Goal: Task Accomplishment & Management: Manage account settings

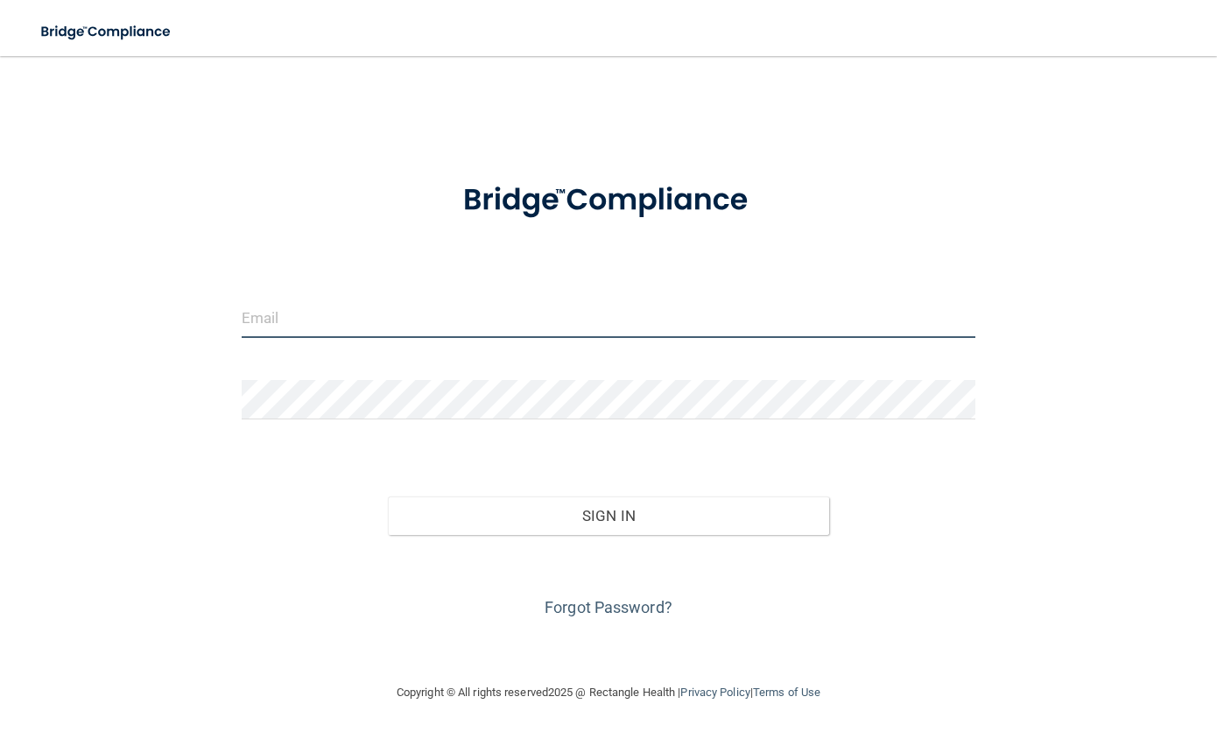
click at [312, 309] on input "email" at bounding box center [609, 318] width 734 height 39
type input "[EMAIL_ADDRESS][DOMAIN_NAME]"
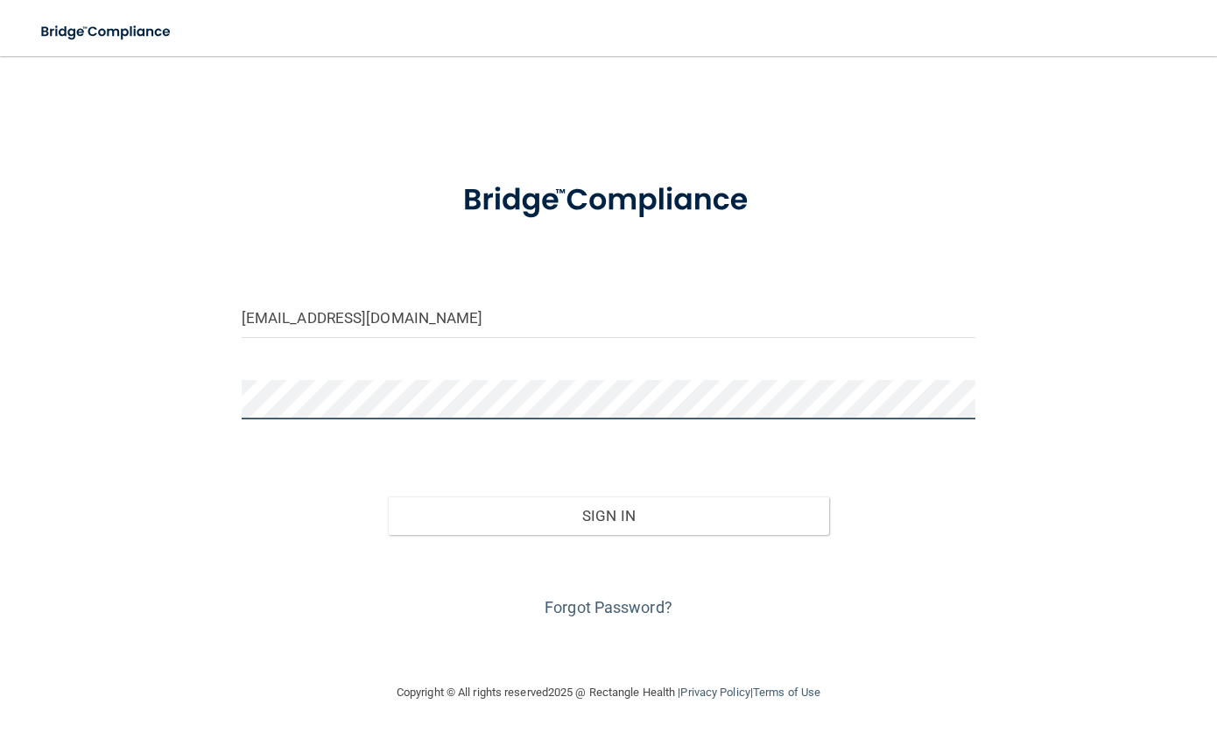
click at [388, 496] on button "Sign In" at bounding box center [608, 515] width 440 height 39
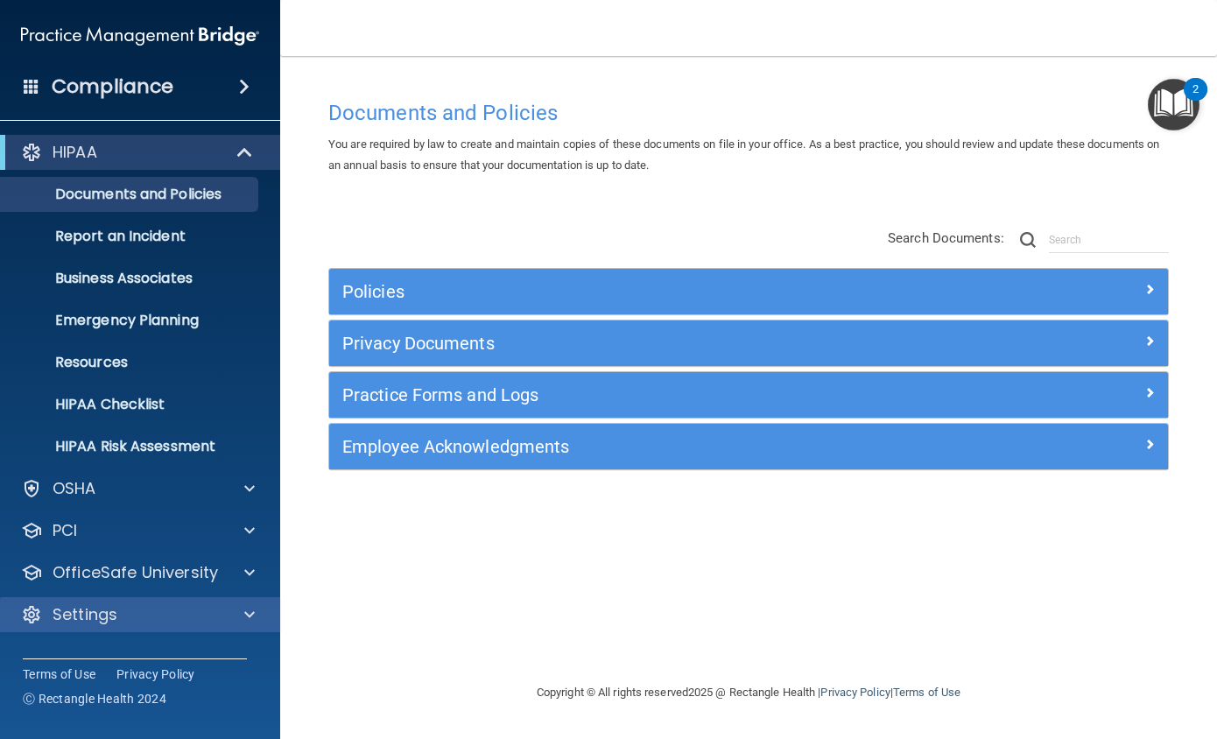
click at [226, 626] on div "Settings" at bounding box center [140, 614] width 281 height 35
click at [248, 612] on span at bounding box center [249, 614] width 11 height 21
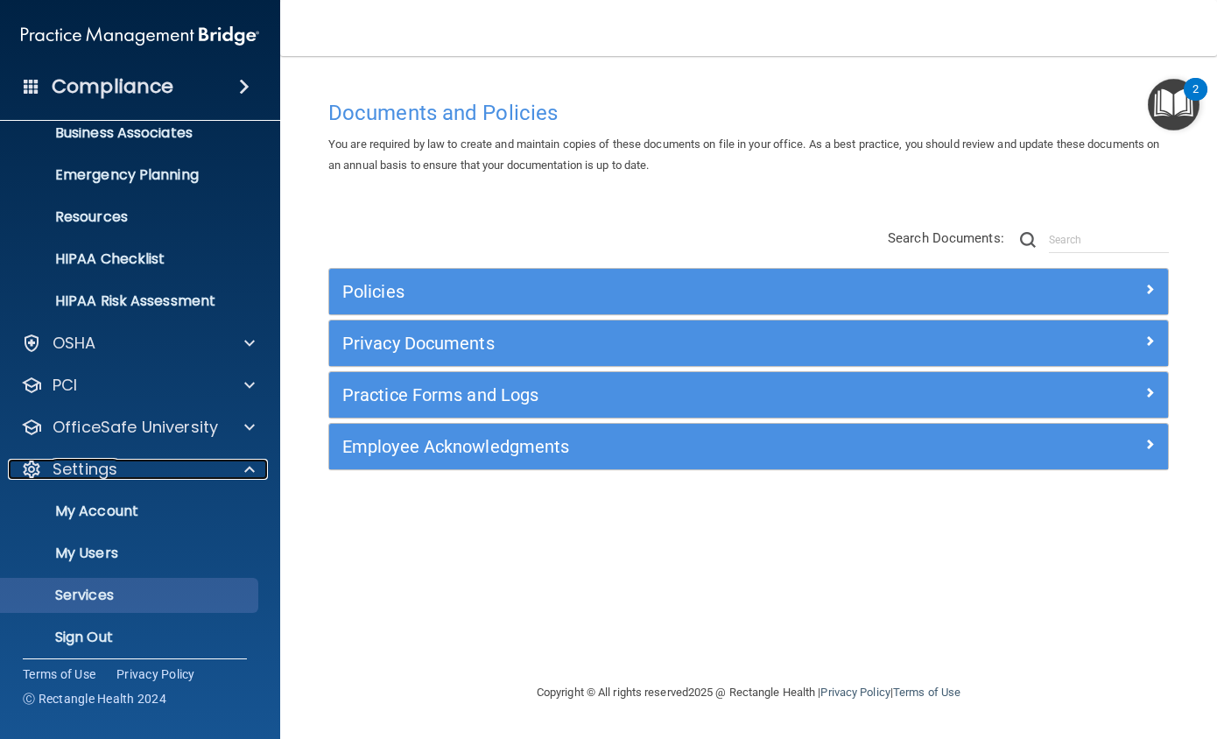
scroll to position [156, 0]
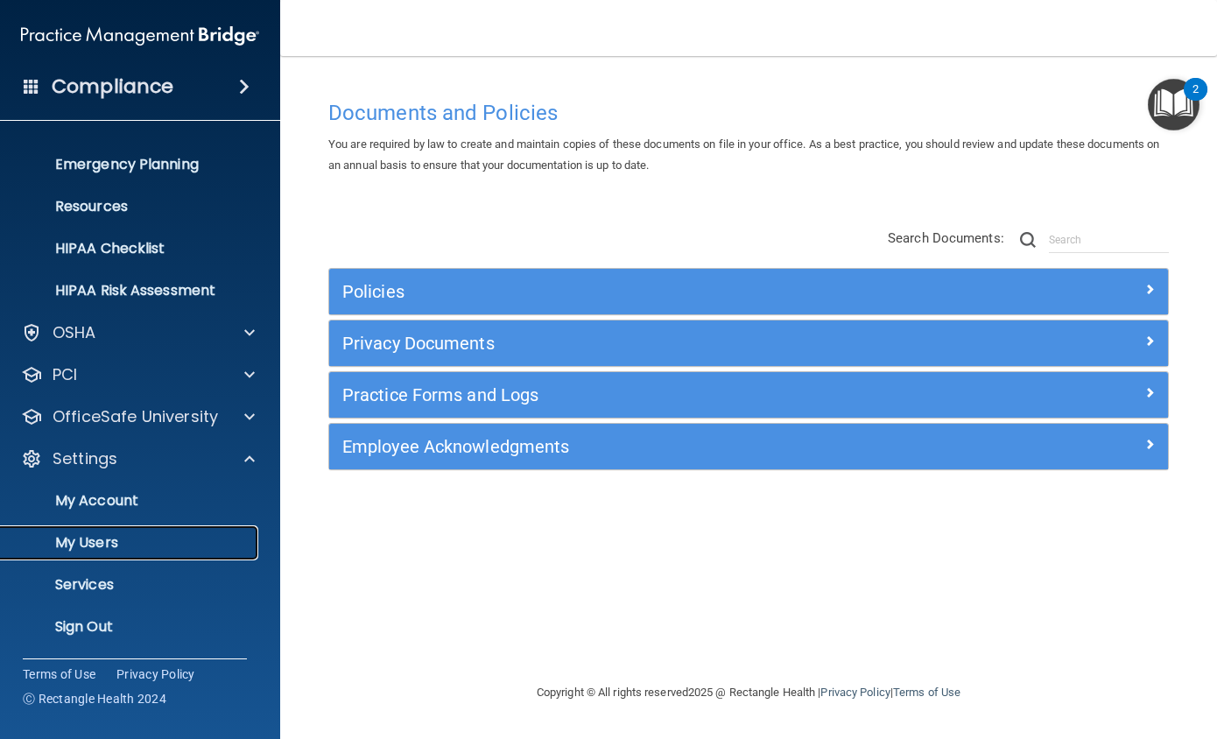
click at [107, 542] on p "My Users" at bounding box center [130, 543] width 239 height 18
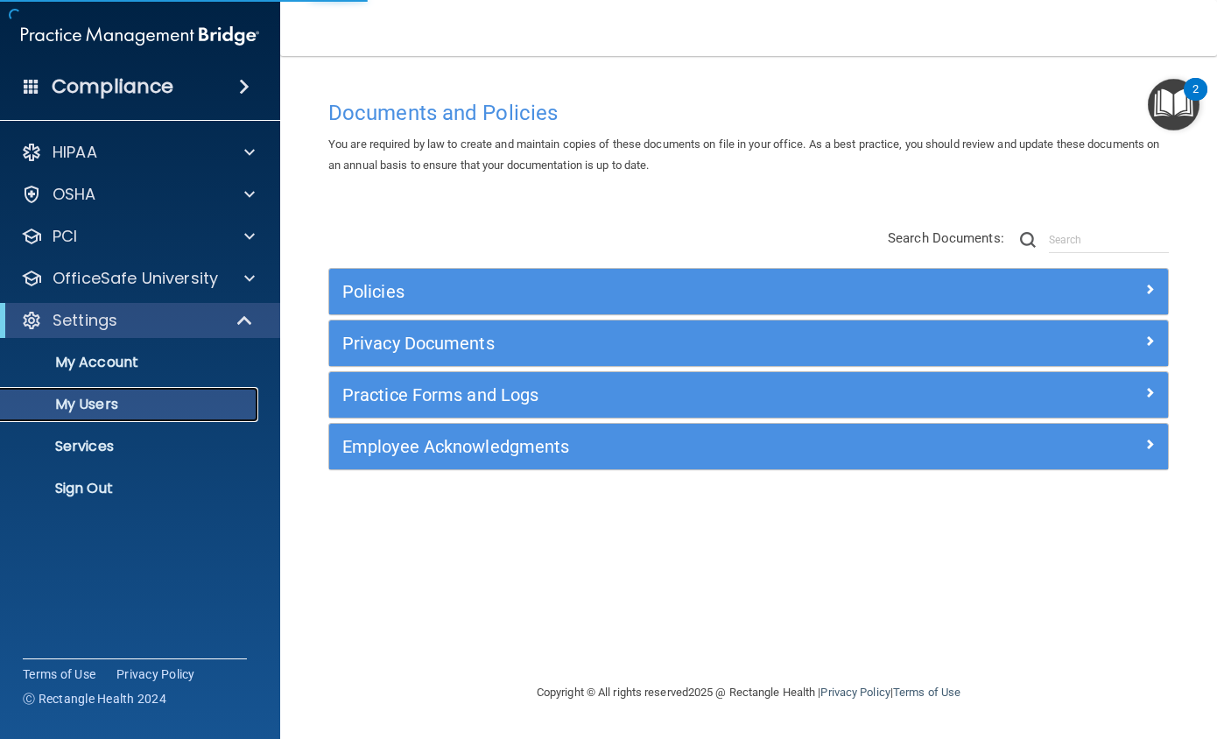
select select "20"
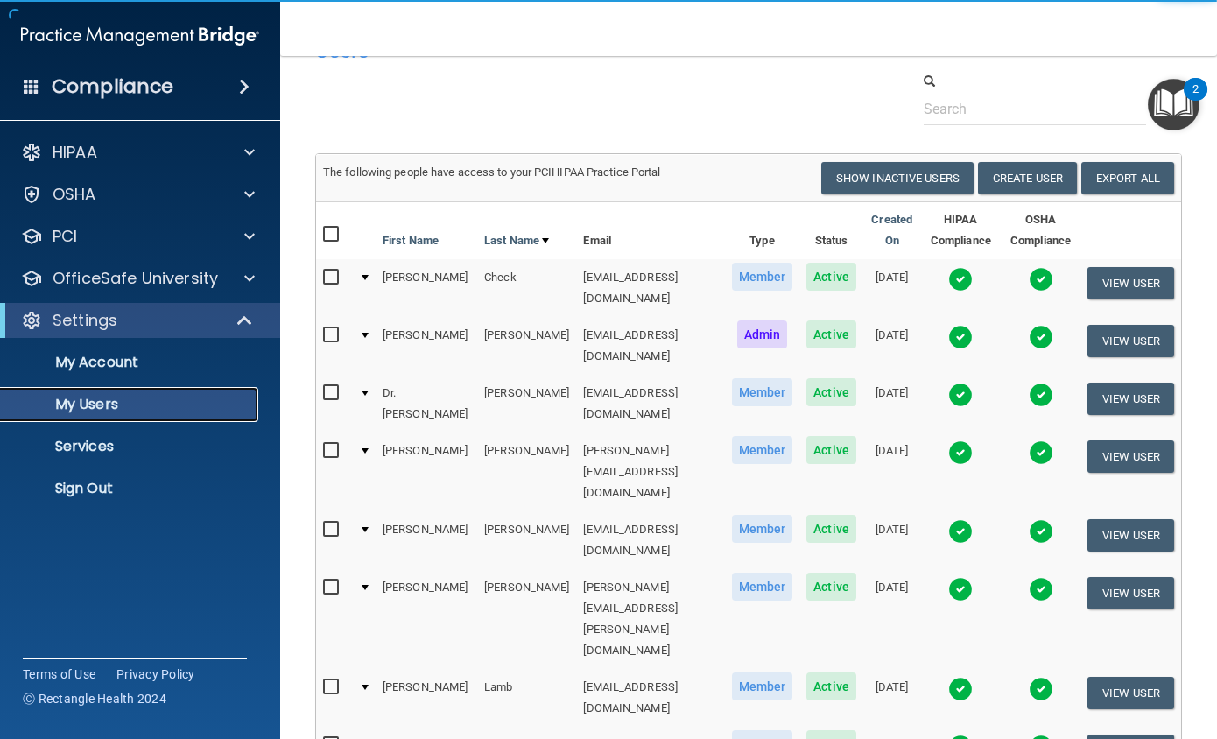
scroll to position [88, 0]
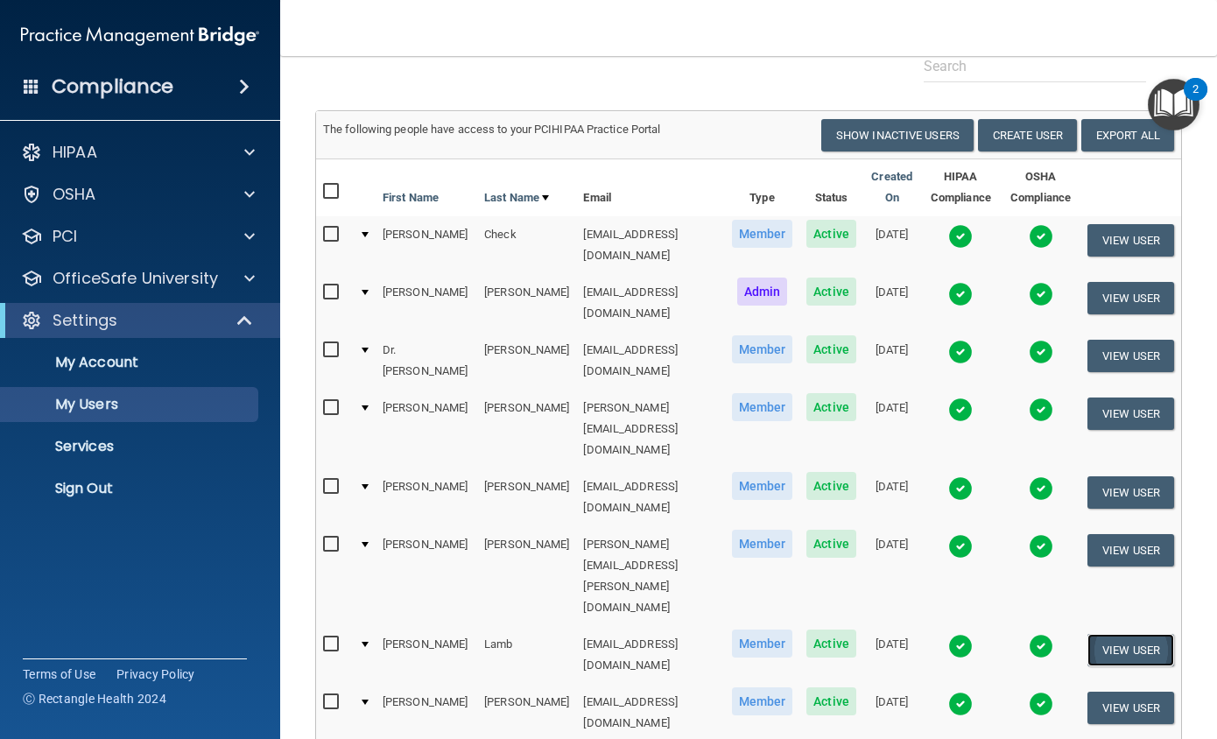
click at [1145, 634] on button "View User" at bounding box center [1130, 650] width 87 height 32
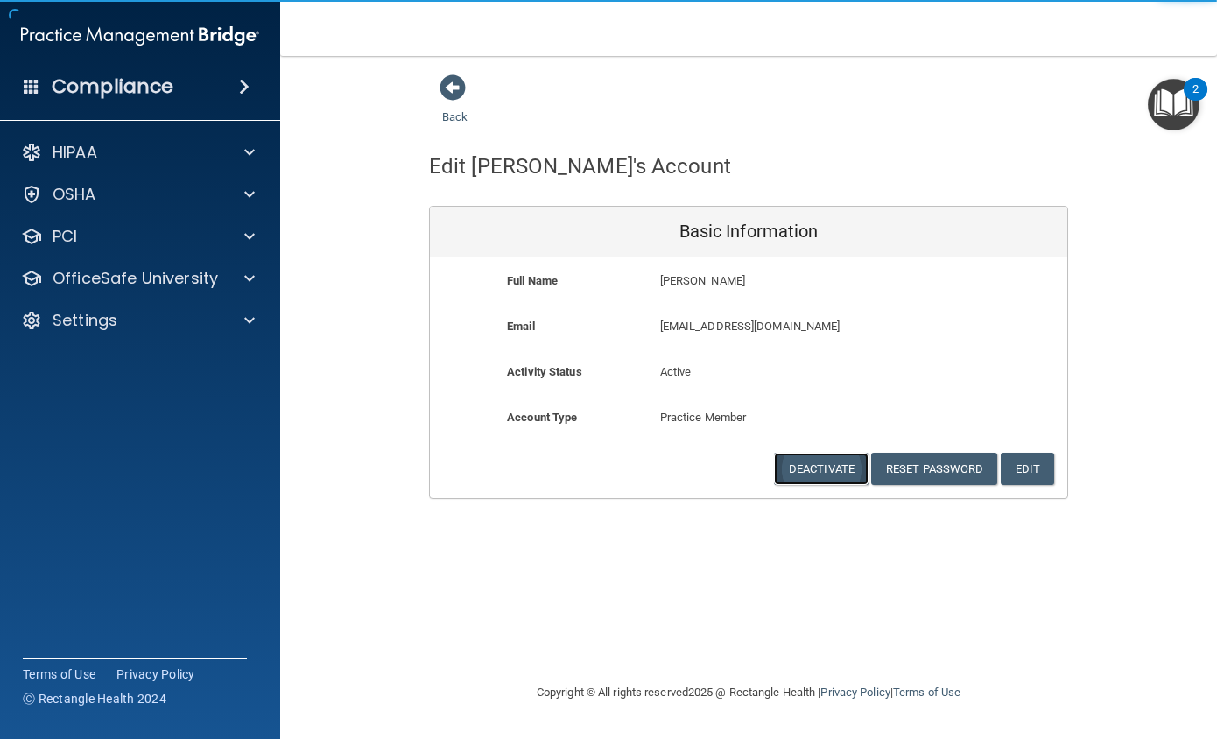
click at [826, 473] on button "Deactivate" at bounding box center [821, 469] width 95 height 32
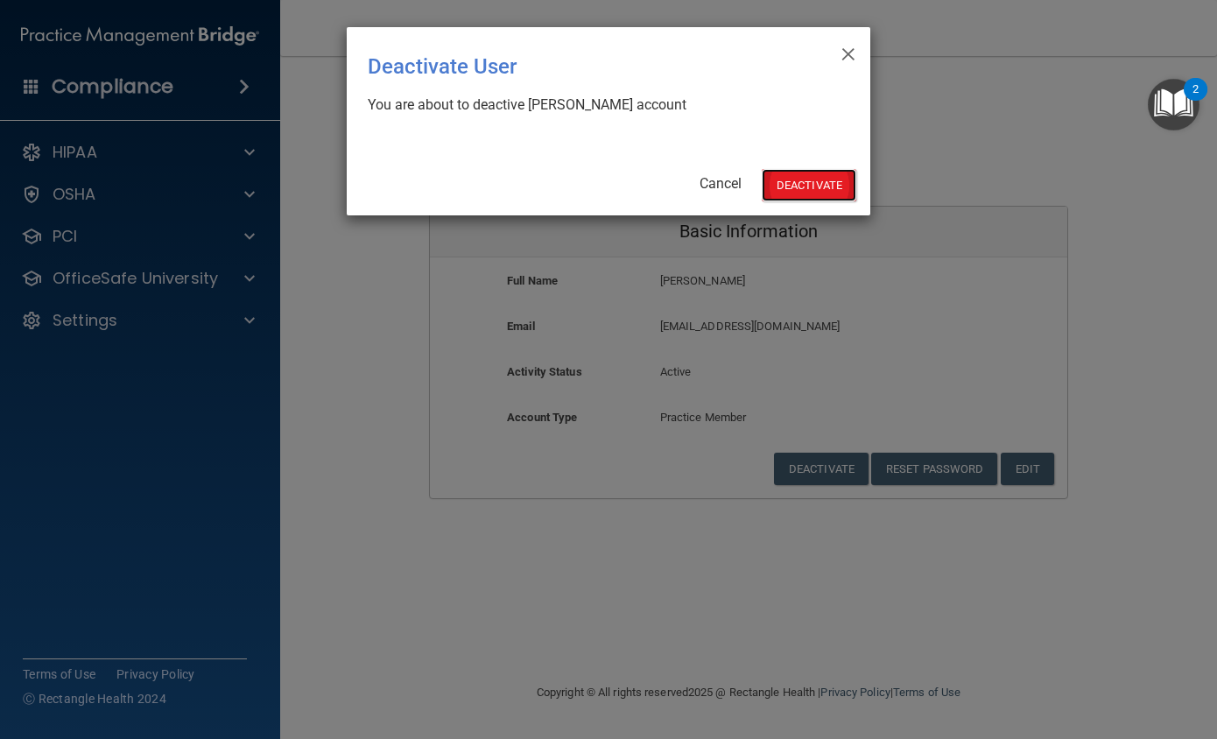
click at [790, 190] on button "Deactivate" at bounding box center [809, 185] width 95 height 32
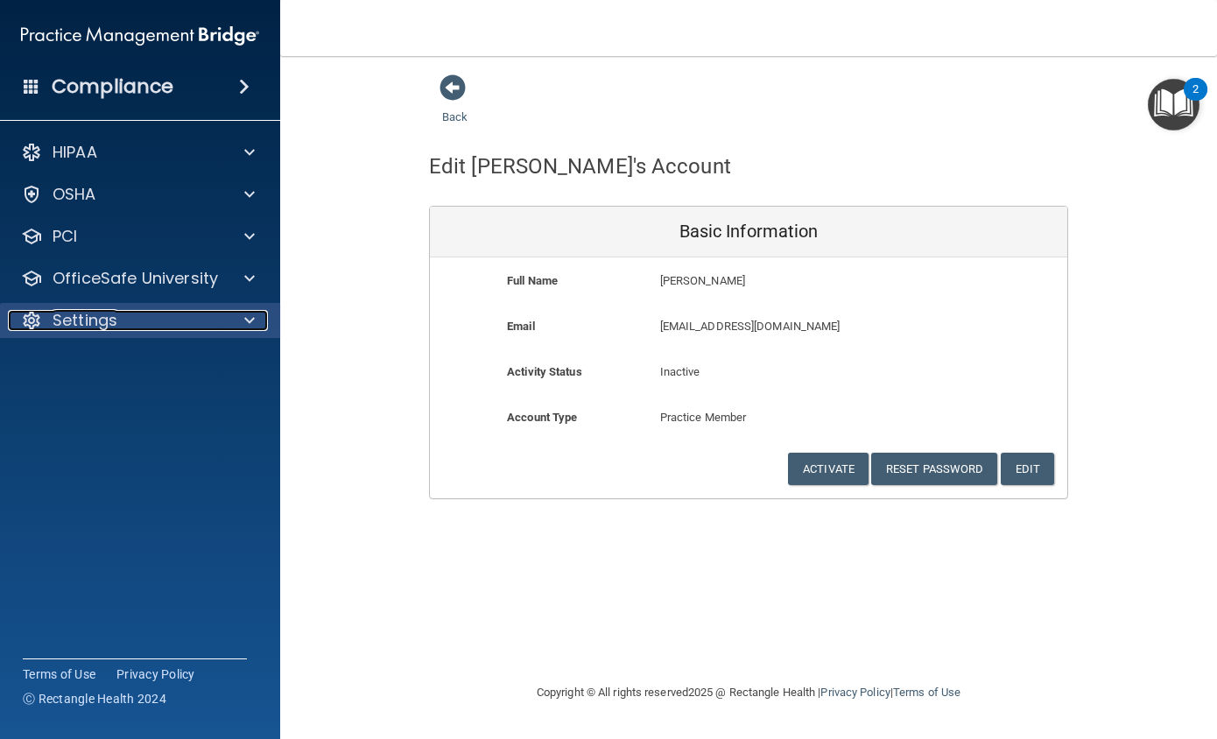
click at [250, 323] on span at bounding box center [249, 320] width 11 height 21
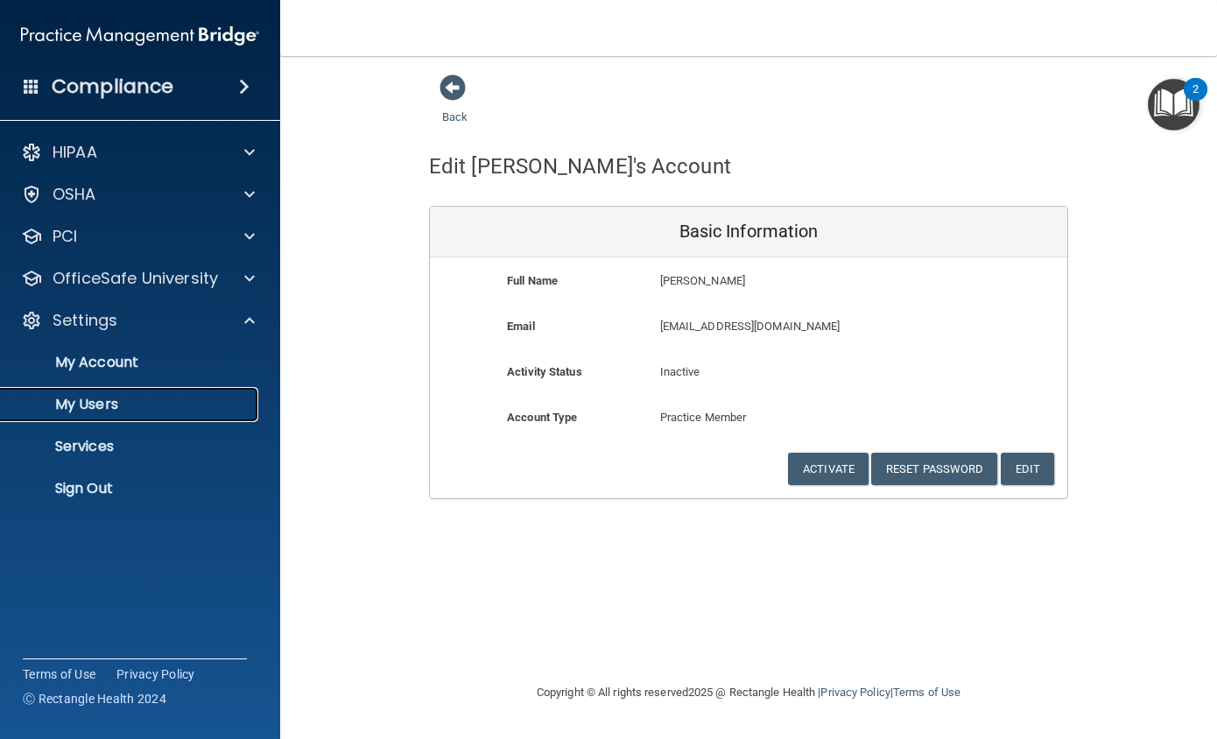
click at [124, 409] on p "My Users" at bounding box center [130, 405] width 239 height 18
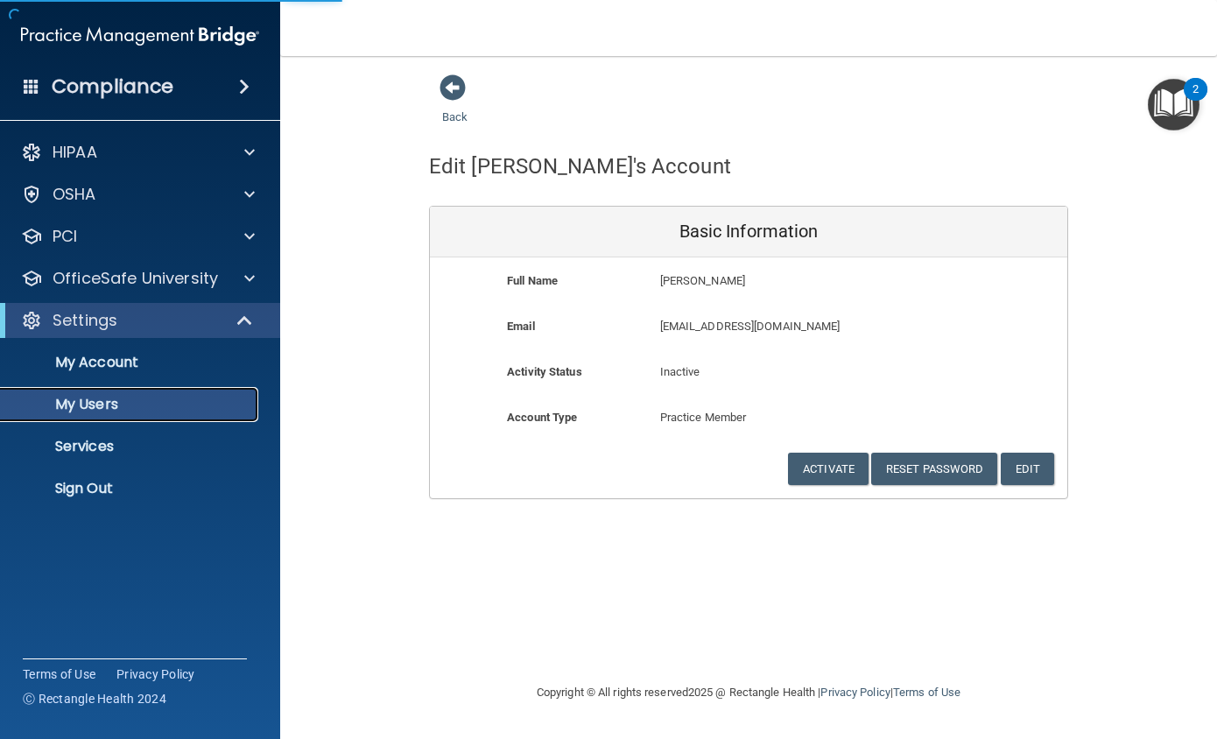
select select "20"
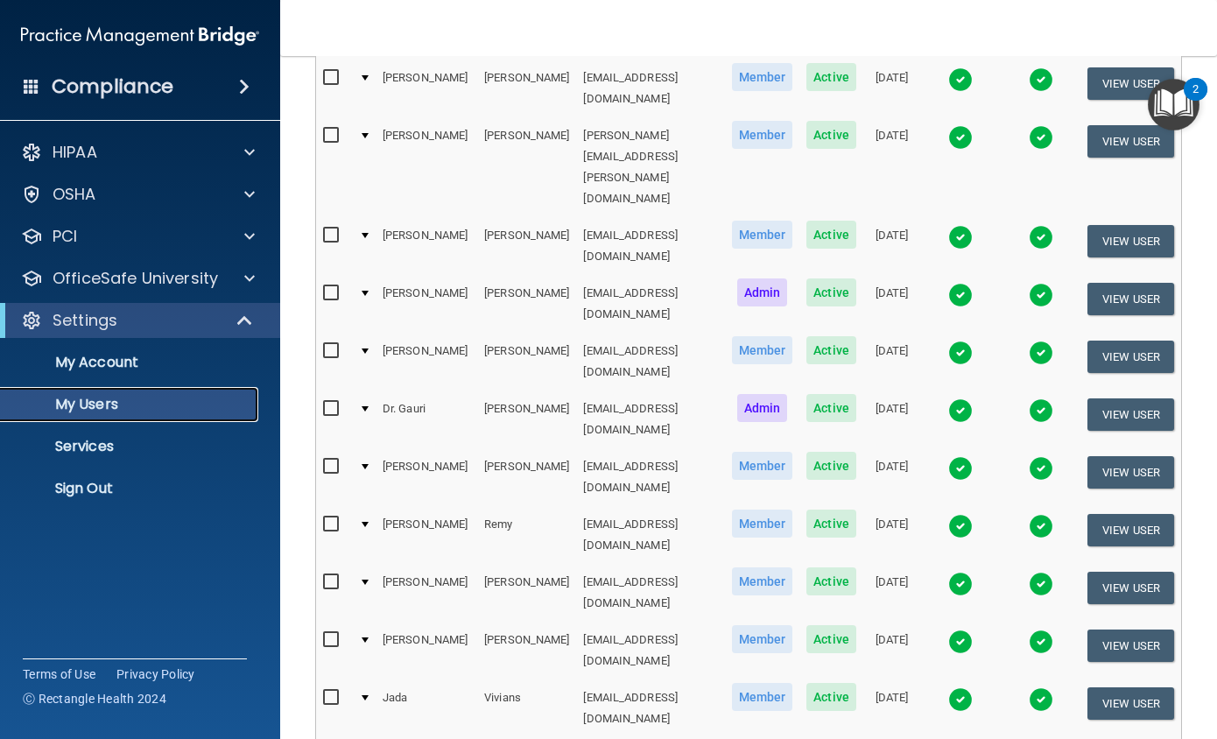
scroll to position [563, 0]
